Goal: Task Accomplishment & Management: Manage account settings

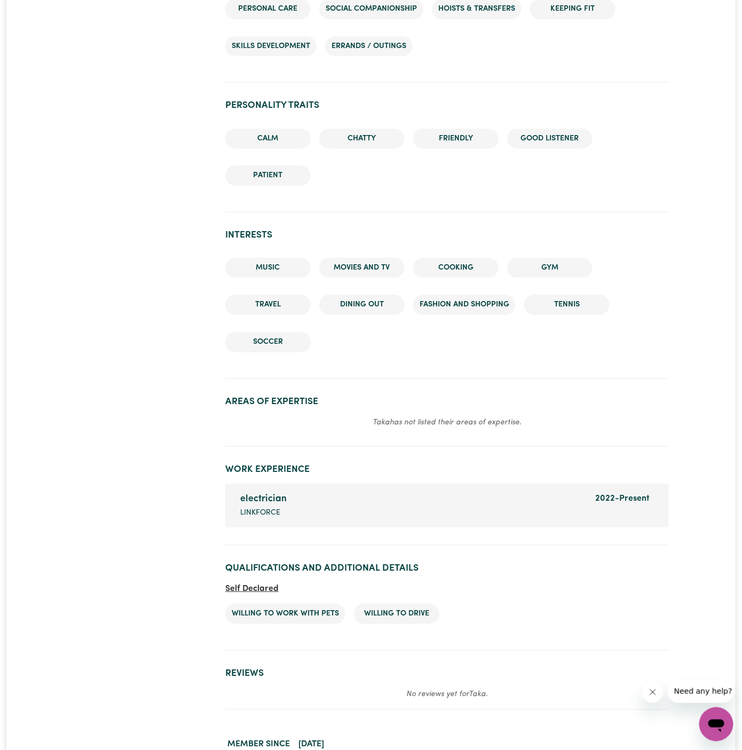
scroll to position [1158, 0]
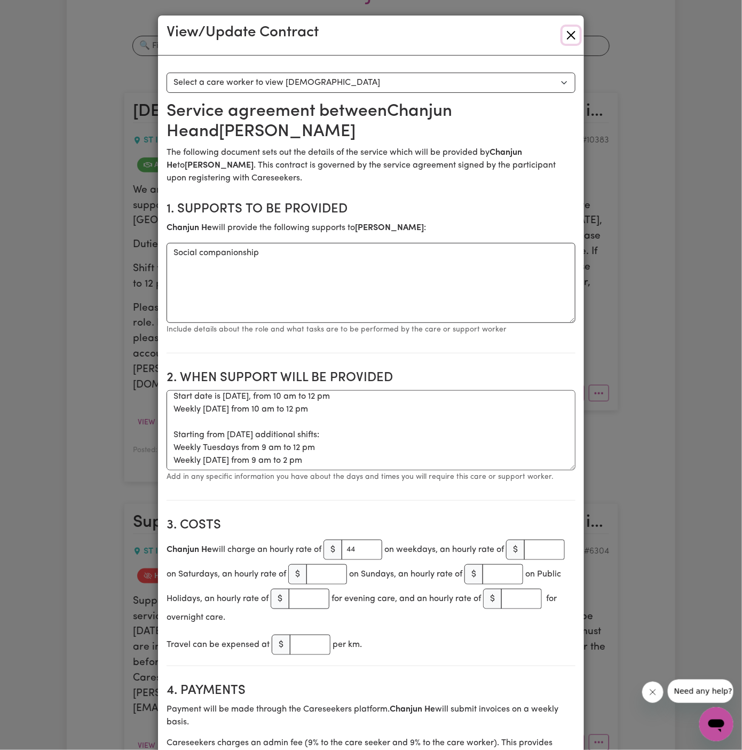
click at [575, 34] on button "Close" at bounding box center [570, 35] width 17 height 17
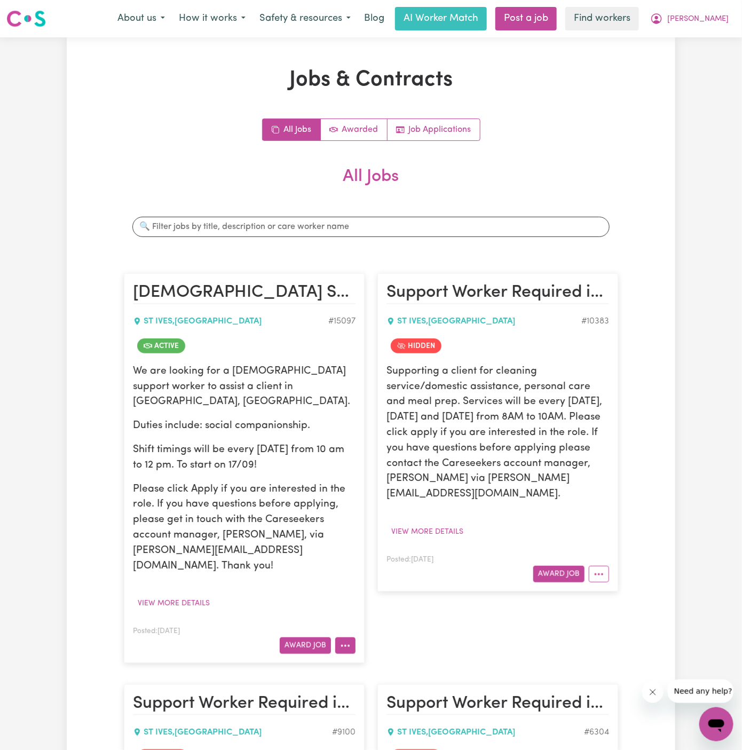
click at [355, 637] on button "More options" at bounding box center [345, 645] width 20 height 17
click at [378, 546] on link "Hide Job" at bounding box center [388, 556] width 104 height 21
click at [719, 18] on span "[PERSON_NAME]" at bounding box center [697, 19] width 61 height 12
click at [716, 45] on link "My Dashboard" at bounding box center [693, 41] width 84 height 20
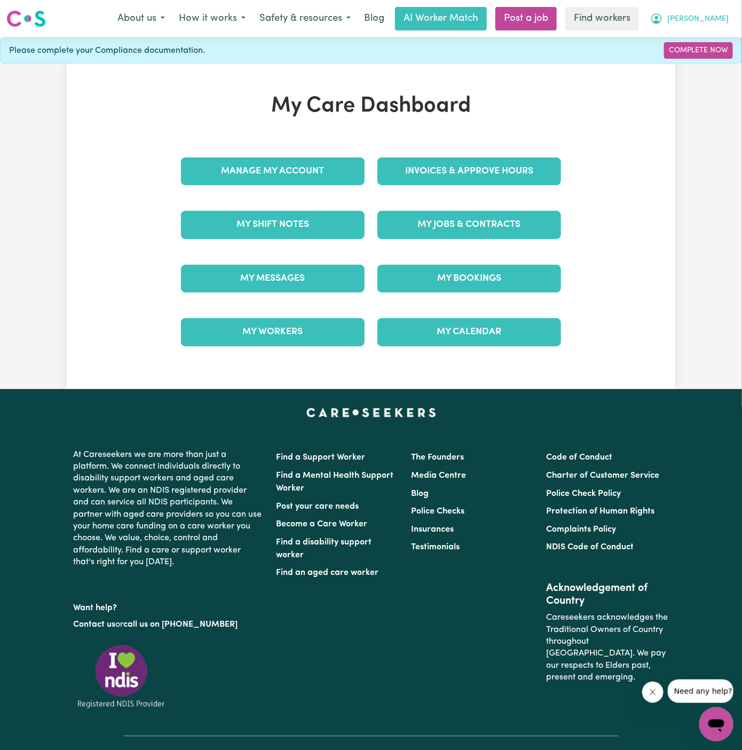
click at [715, 18] on span "[PERSON_NAME]" at bounding box center [697, 19] width 61 height 12
drag, startPoint x: 715, startPoint y: 29, endPoint x: 715, endPoint y: 57, distance: 27.7
click at [715, 57] on link "Logout" at bounding box center [693, 61] width 84 height 20
